Goal: Use online tool/utility: Utilize a website feature to perform a specific function

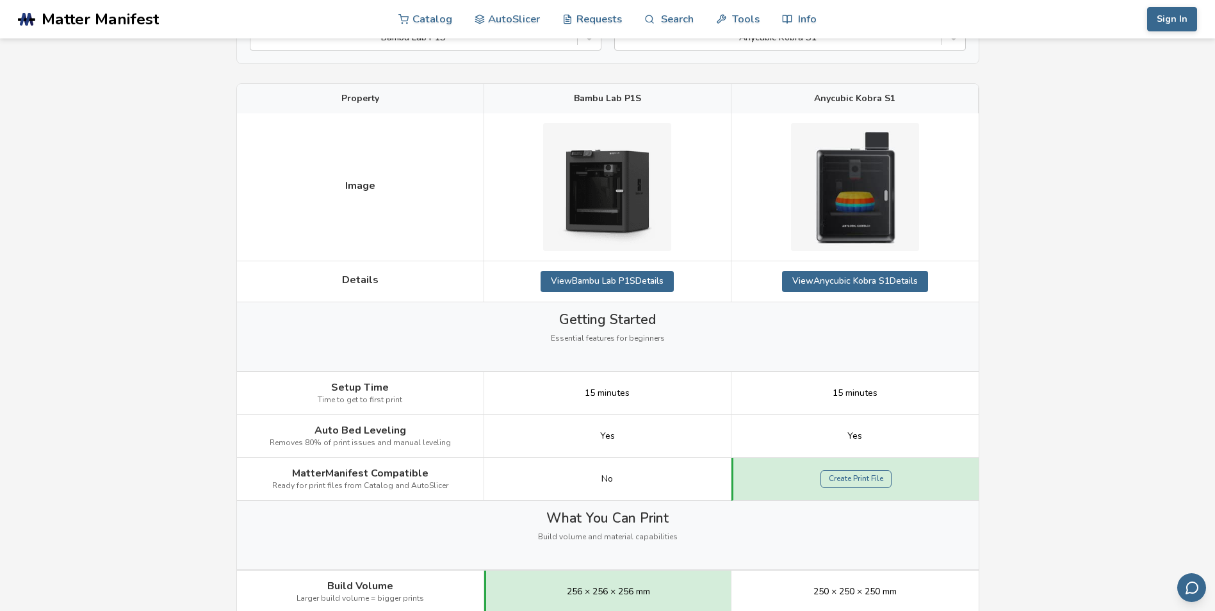
scroll to position [192, 0]
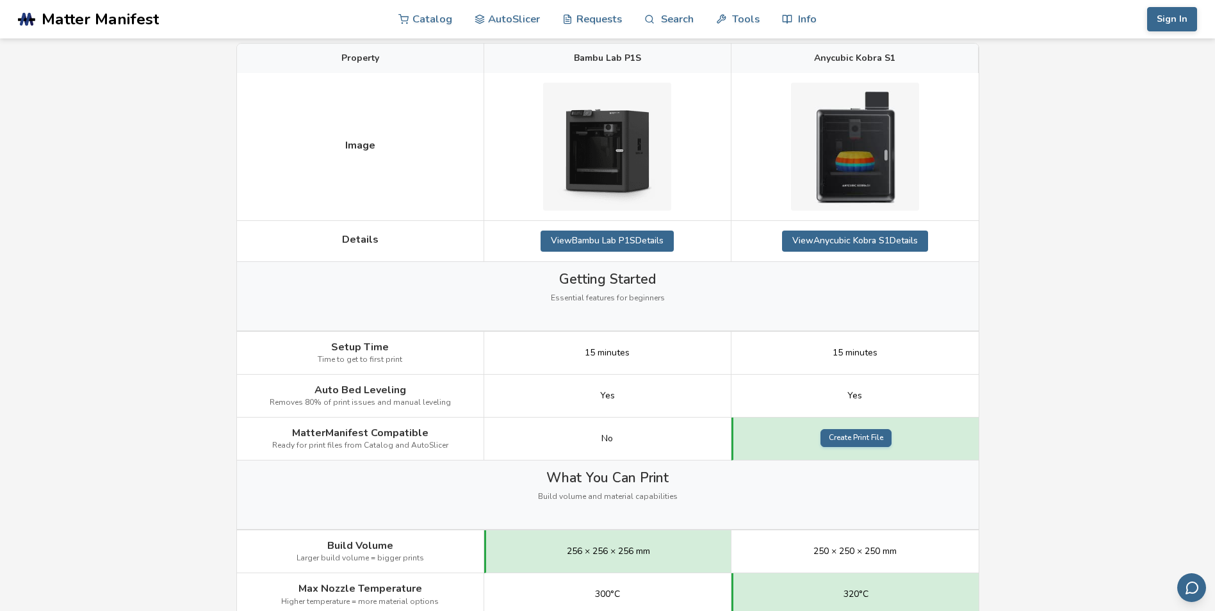
click at [870, 434] on link "Create Print File" at bounding box center [856, 438] width 71 height 18
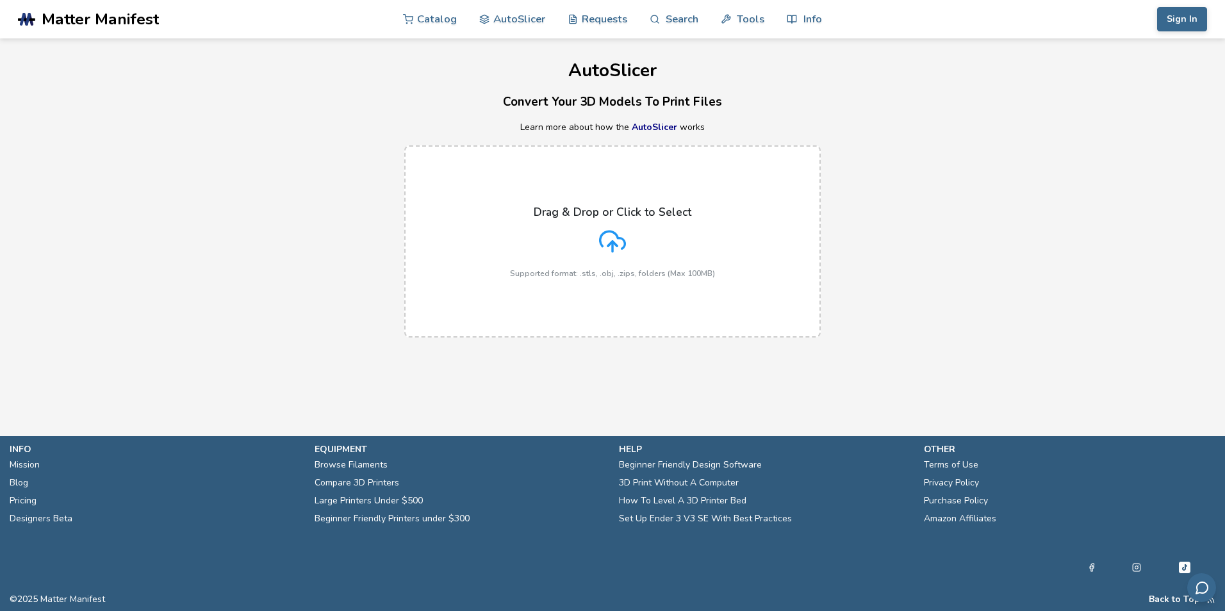
click at [562, 240] on div "Drag & Drop or Click to Select Supported format: .stls, .obj, .zips, folders (M…" at bounding box center [612, 242] width 205 height 72
click at [0, 0] on input "Drag & Drop or Click to Select Supported format: .stls, .obj, .zips, folders (M…" at bounding box center [0, 0] width 0 height 0
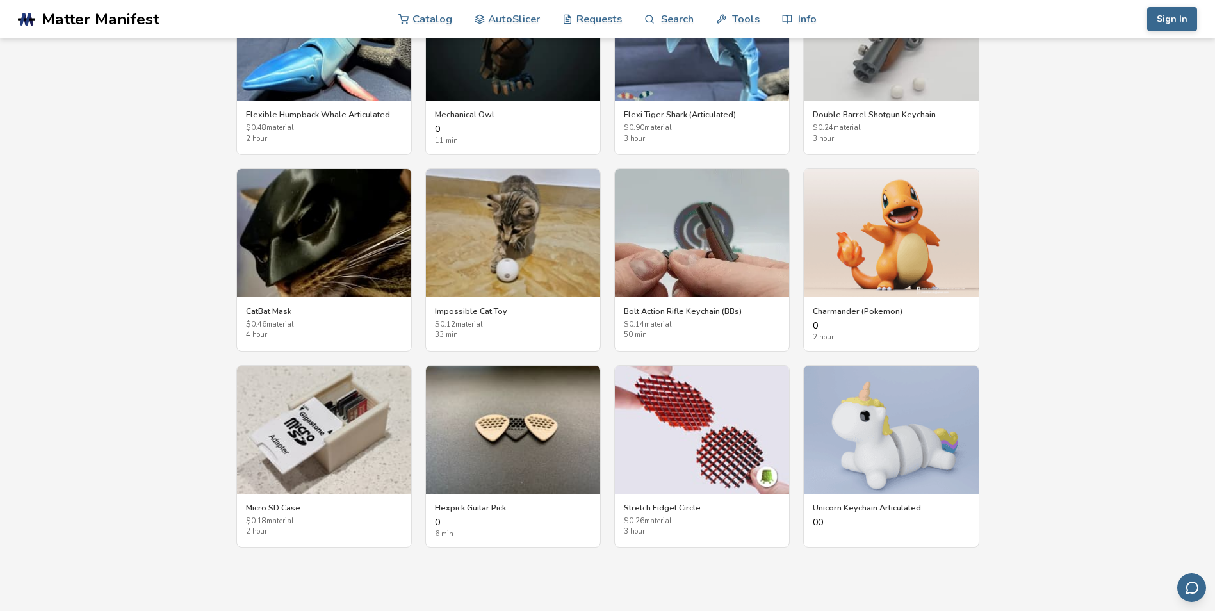
scroll to position [2208, 0]
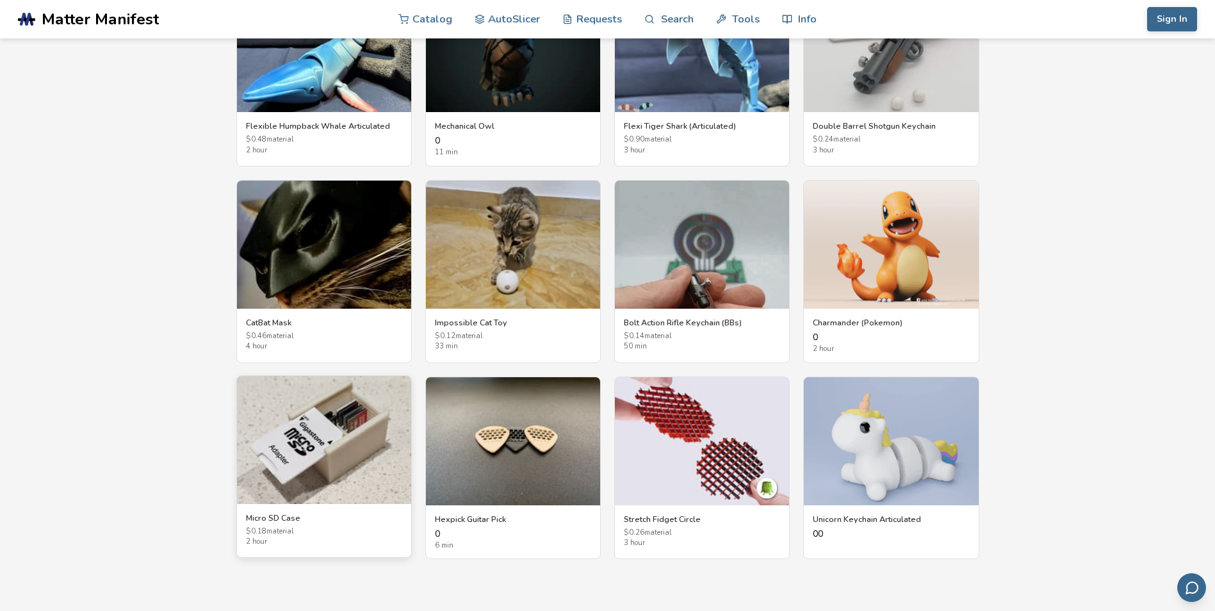
click at [368, 434] on img at bounding box center [324, 440] width 174 height 128
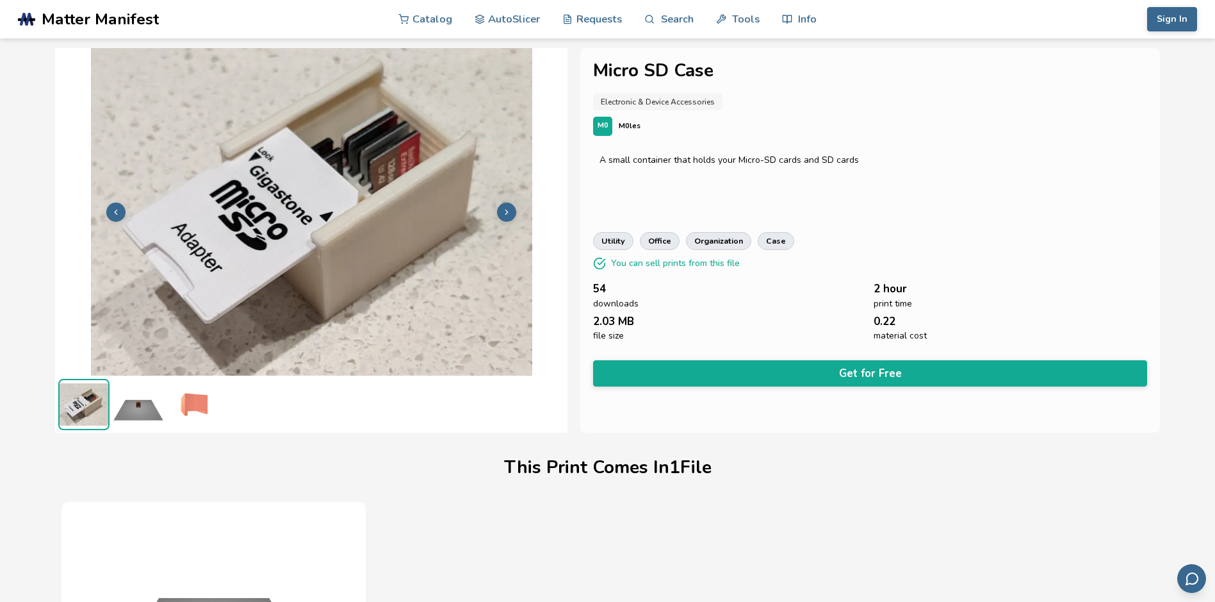
click at [145, 414] on img at bounding box center [138, 404] width 51 height 51
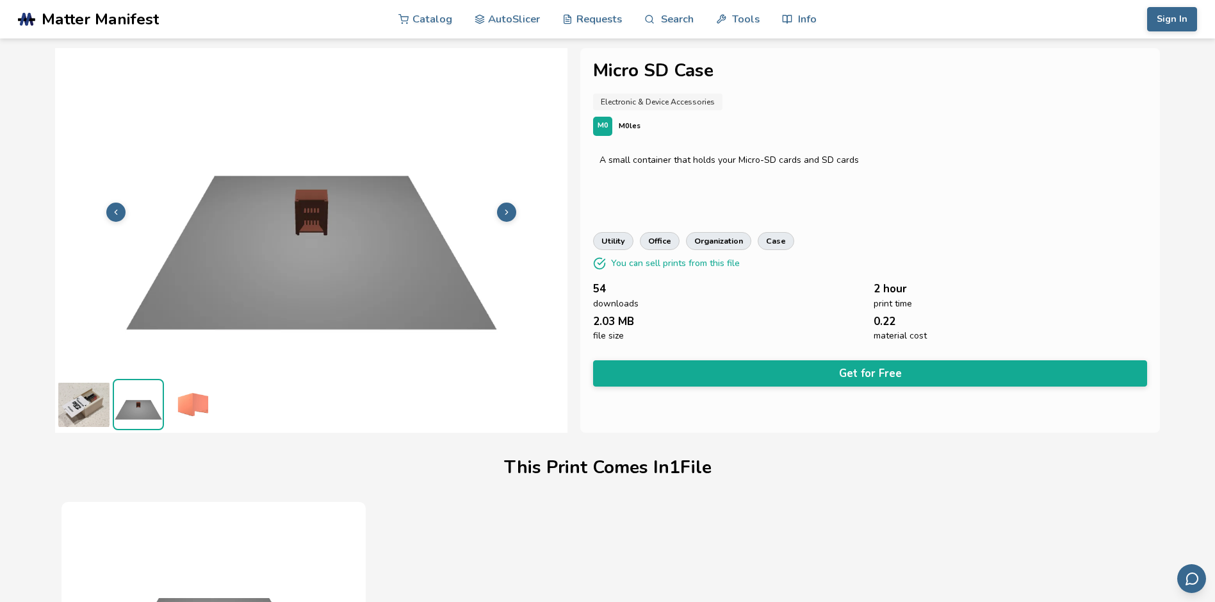
click at [500, 210] on button at bounding box center [506, 211] width 19 height 19
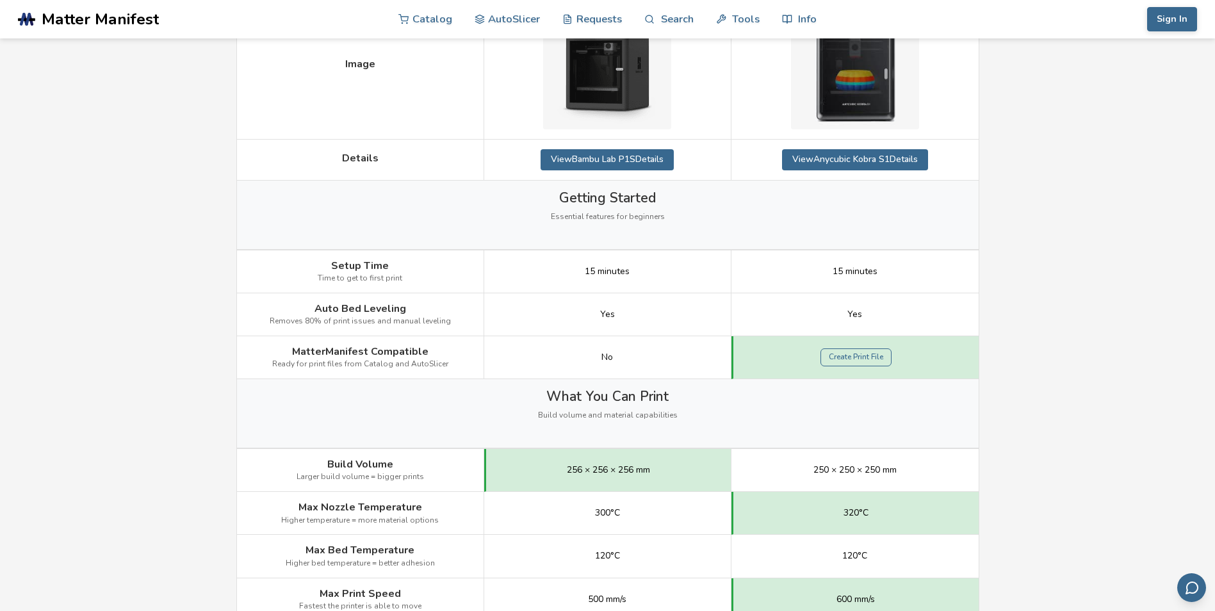
scroll to position [256, 0]
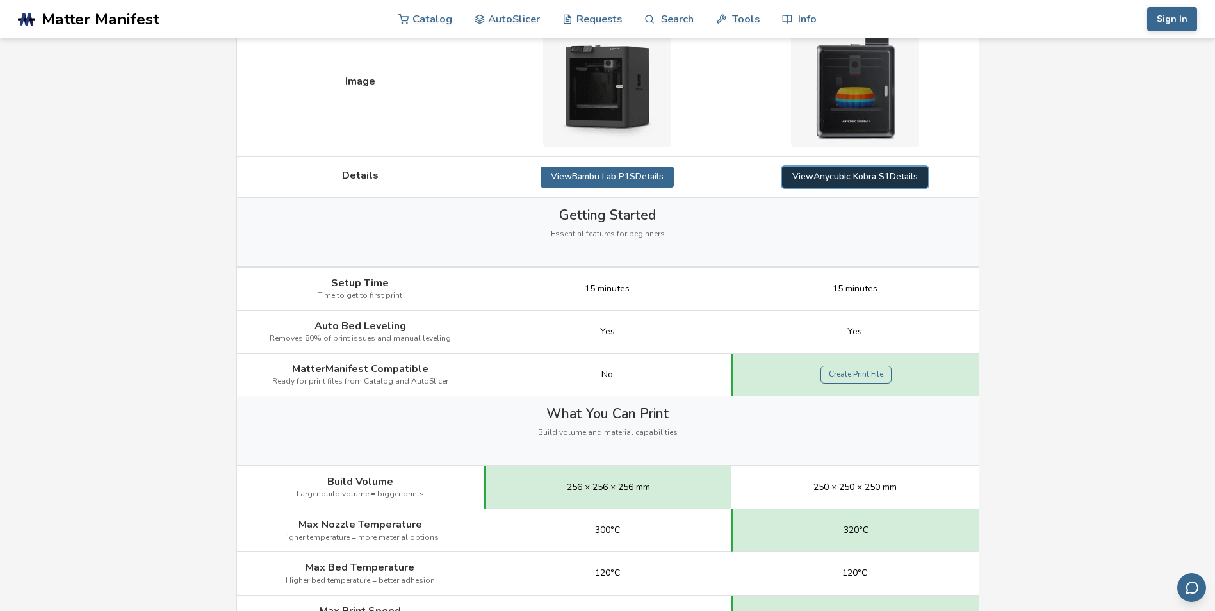
click at [889, 178] on link "View Anycubic Kobra S1 Details" at bounding box center [855, 177] width 146 height 20
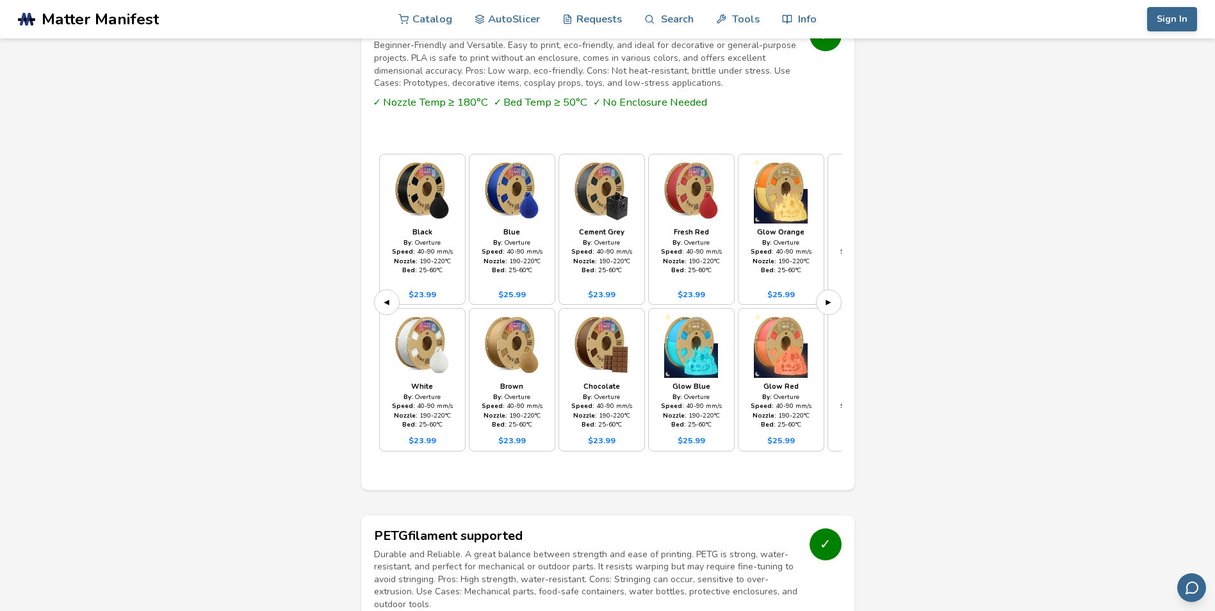
scroll to position [1217, 0]
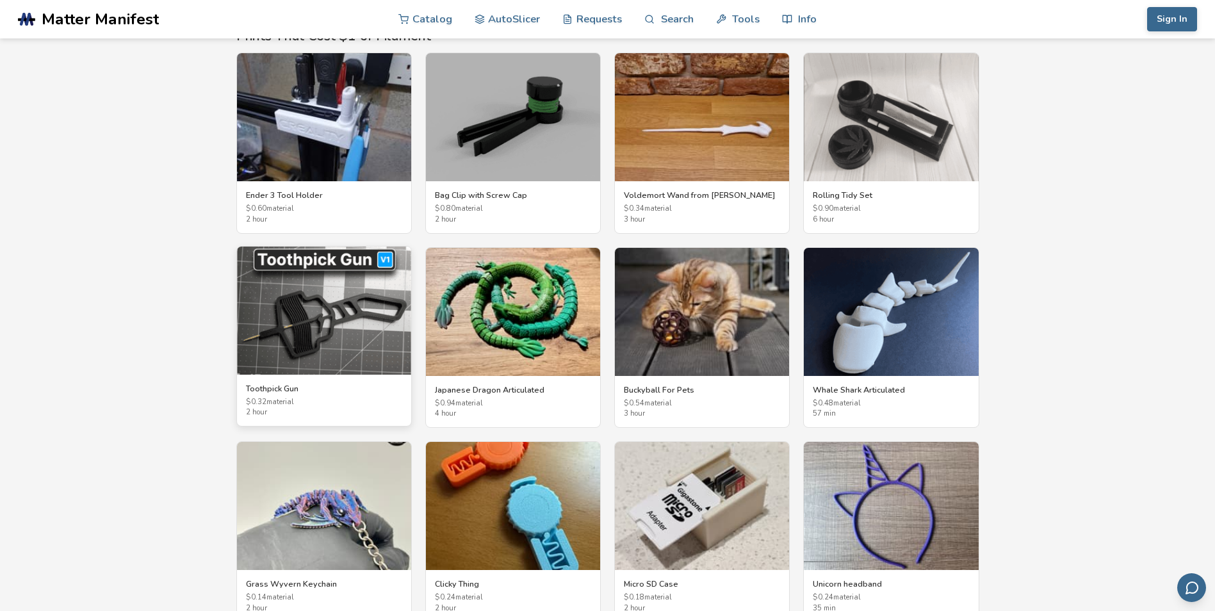
scroll to position [2138, 0]
click at [500, 22] on link "AutoSlicer" at bounding box center [508, 18] width 66 height 38
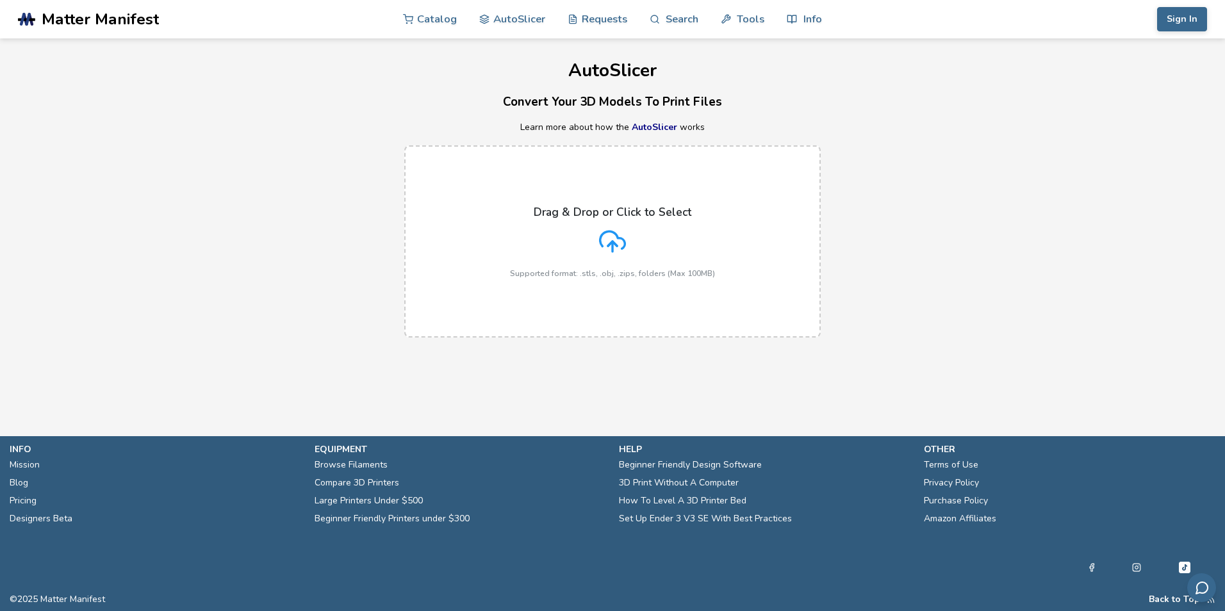
click at [459, 16] on nav "Catalog AutoSlicer Requests Search Tools Info" at bounding box center [612, 19] width 418 height 38
click at [448, 16] on link "Catalog" at bounding box center [430, 18] width 54 height 38
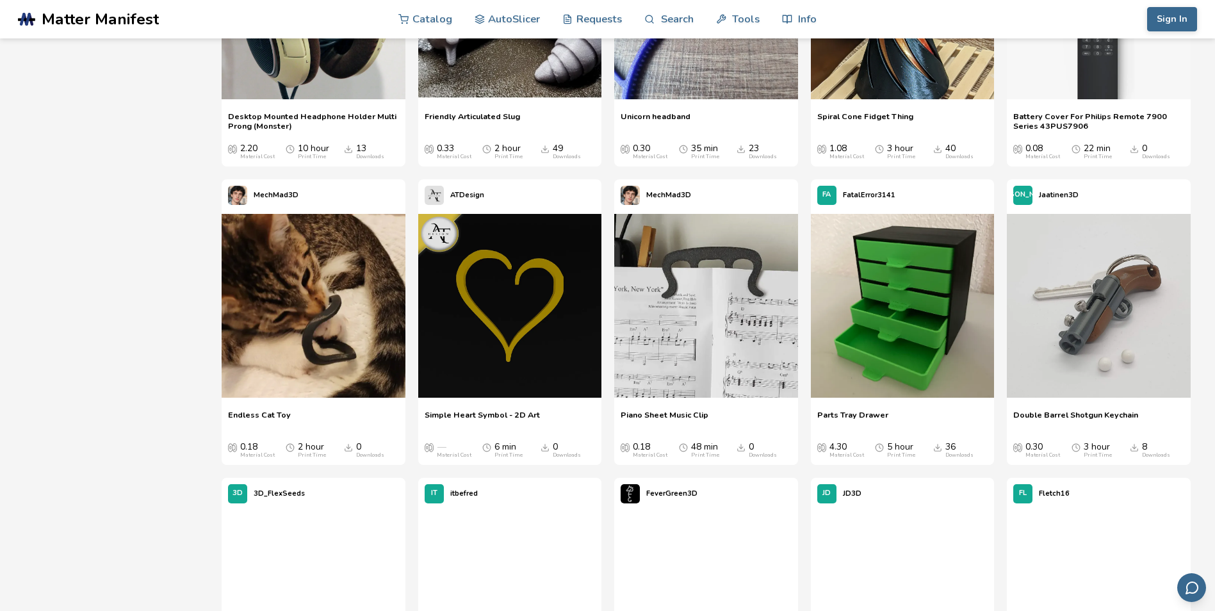
scroll to position [3395, 0]
